Goal: Information Seeking & Learning: Learn about a topic

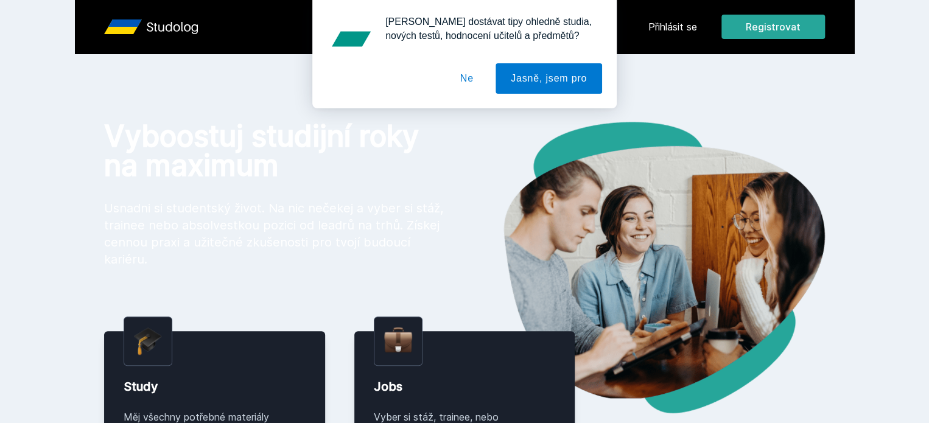
click at [730, 37] on div "[PERSON_NAME] dostávat tipy ohledně studia, nových testů, hodnocení učitelů a p…" at bounding box center [464, 54] width 929 height 108
click at [736, 33] on div "[PERSON_NAME] dostávat tipy ohledně studia, nových testů, hodnocení učitelů a p…" at bounding box center [464, 54] width 929 height 108
click at [741, 29] on div "[PERSON_NAME] dostávat tipy ohledně studia, nových testů, hodnocení učitelů a p…" at bounding box center [464, 54] width 929 height 108
click at [477, 74] on button "Ne" at bounding box center [467, 78] width 44 height 30
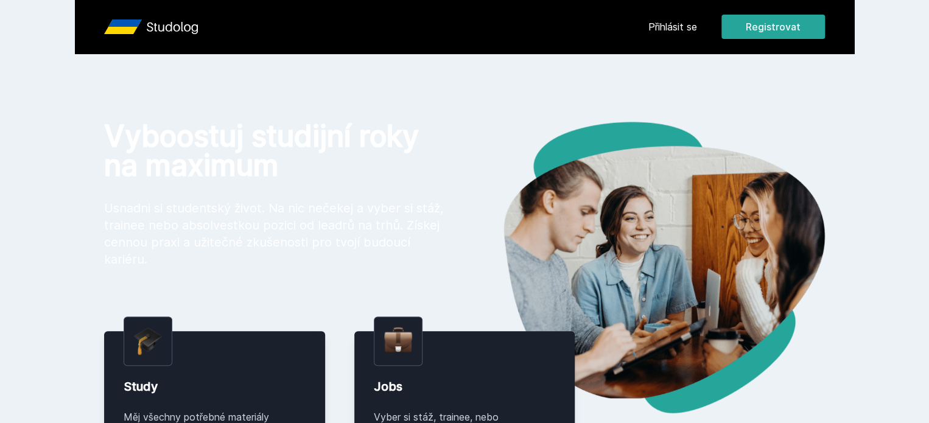
click at [697, 33] on link "Přihlásit se" at bounding box center [672, 26] width 49 height 15
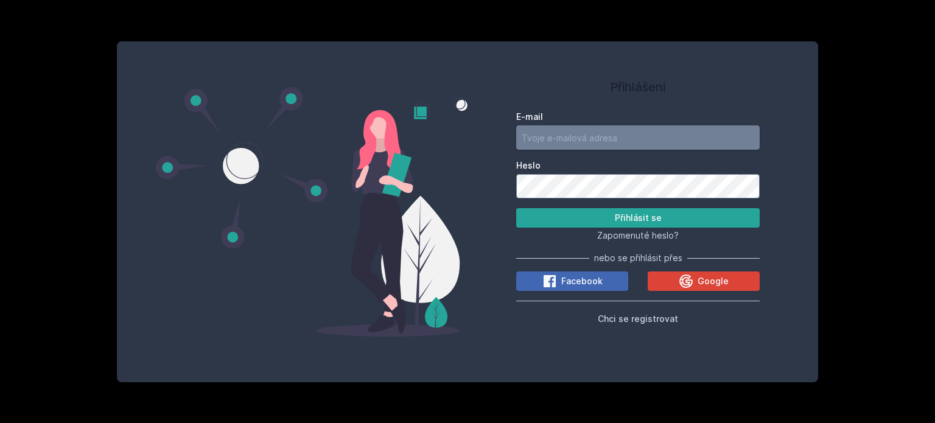
click at [601, 137] on input "E-mail" at bounding box center [637, 137] width 243 height 24
click at [694, 283] on div "Google" at bounding box center [704, 281] width 50 height 15
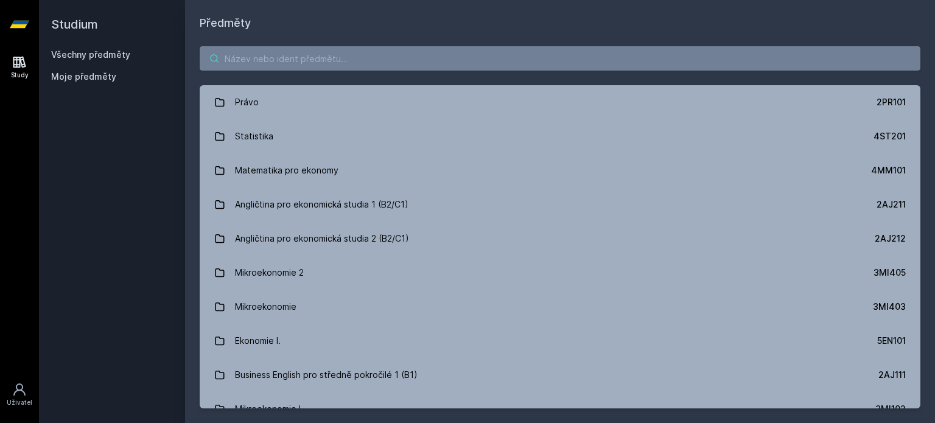
click at [384, 61] on input "search" at bounding box center [560, 58] width 721 height 24
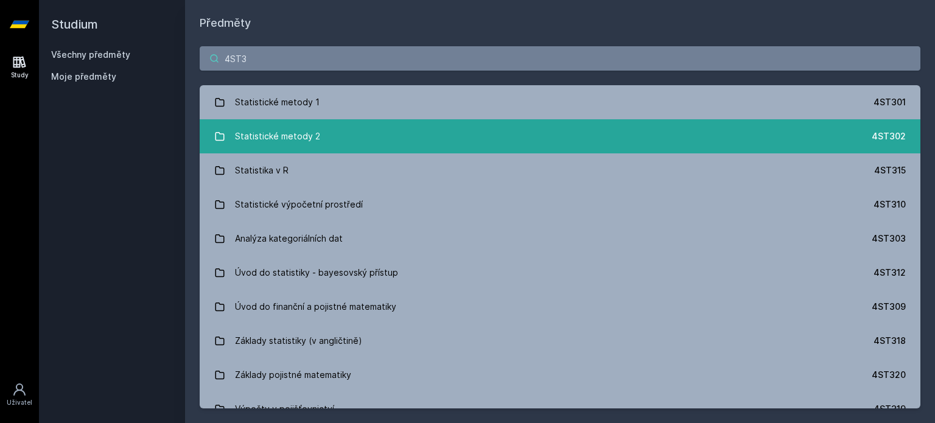
type input "4ST3"
click at [265, 129] on div "Statistické metody 2" at bounding box center [277, 136] width 85 height 24
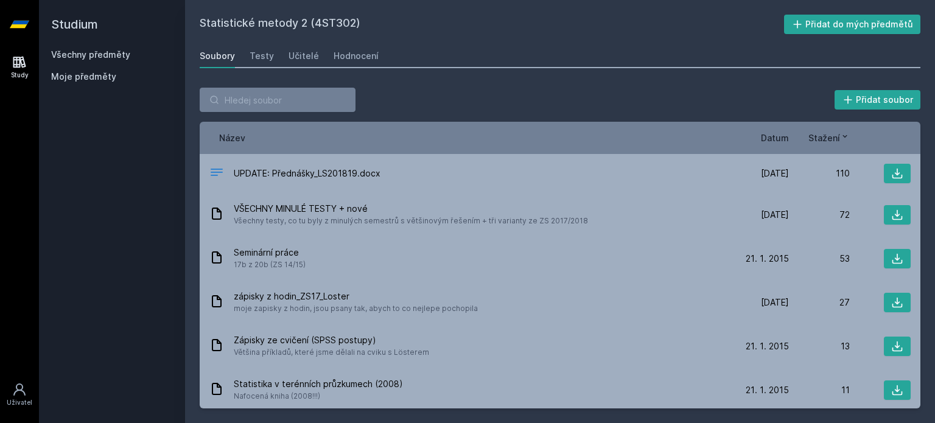
click at [779, 133] on span "Datum" at bounding box center [775, 137] width 28 height 13
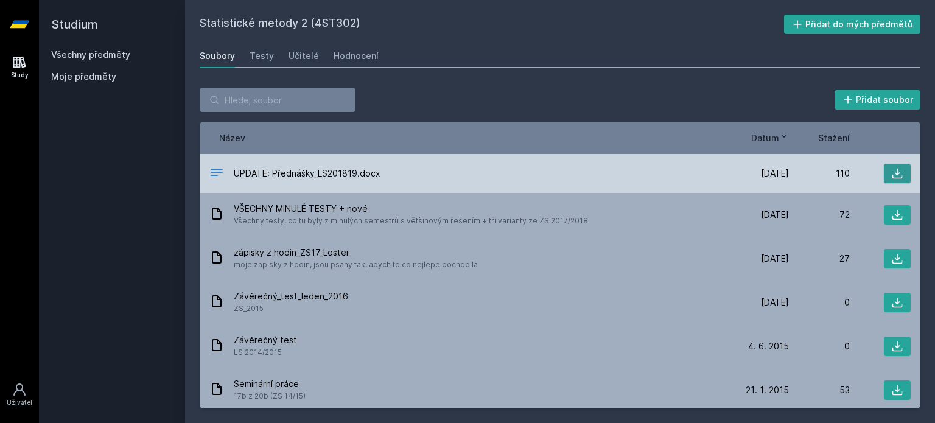
click at [892, 169] on icon at bounding box center [897, 174] width 10 height 10
